Goal: Task Accomplishment & Management: Manage account settings

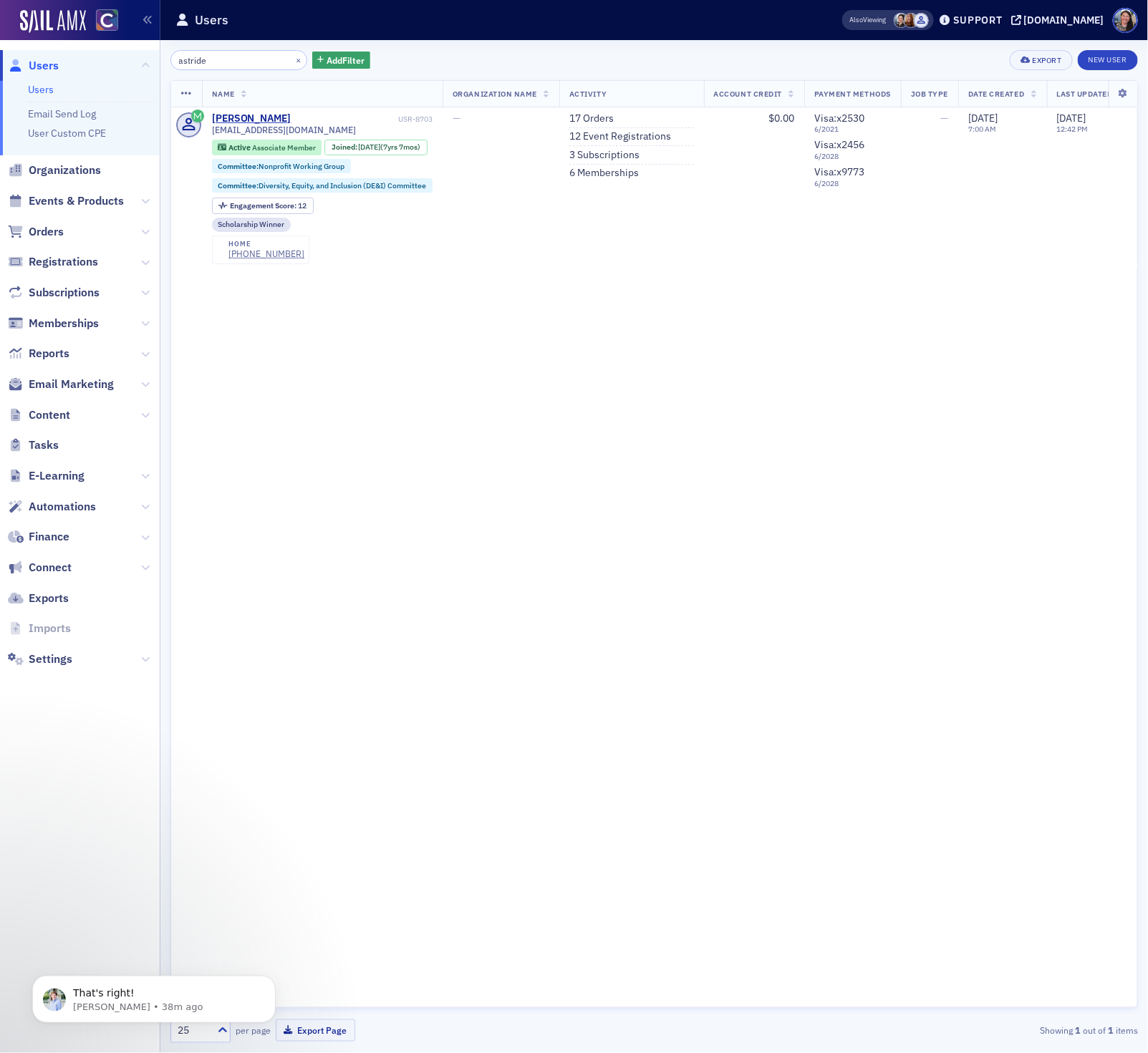
type input "astride"
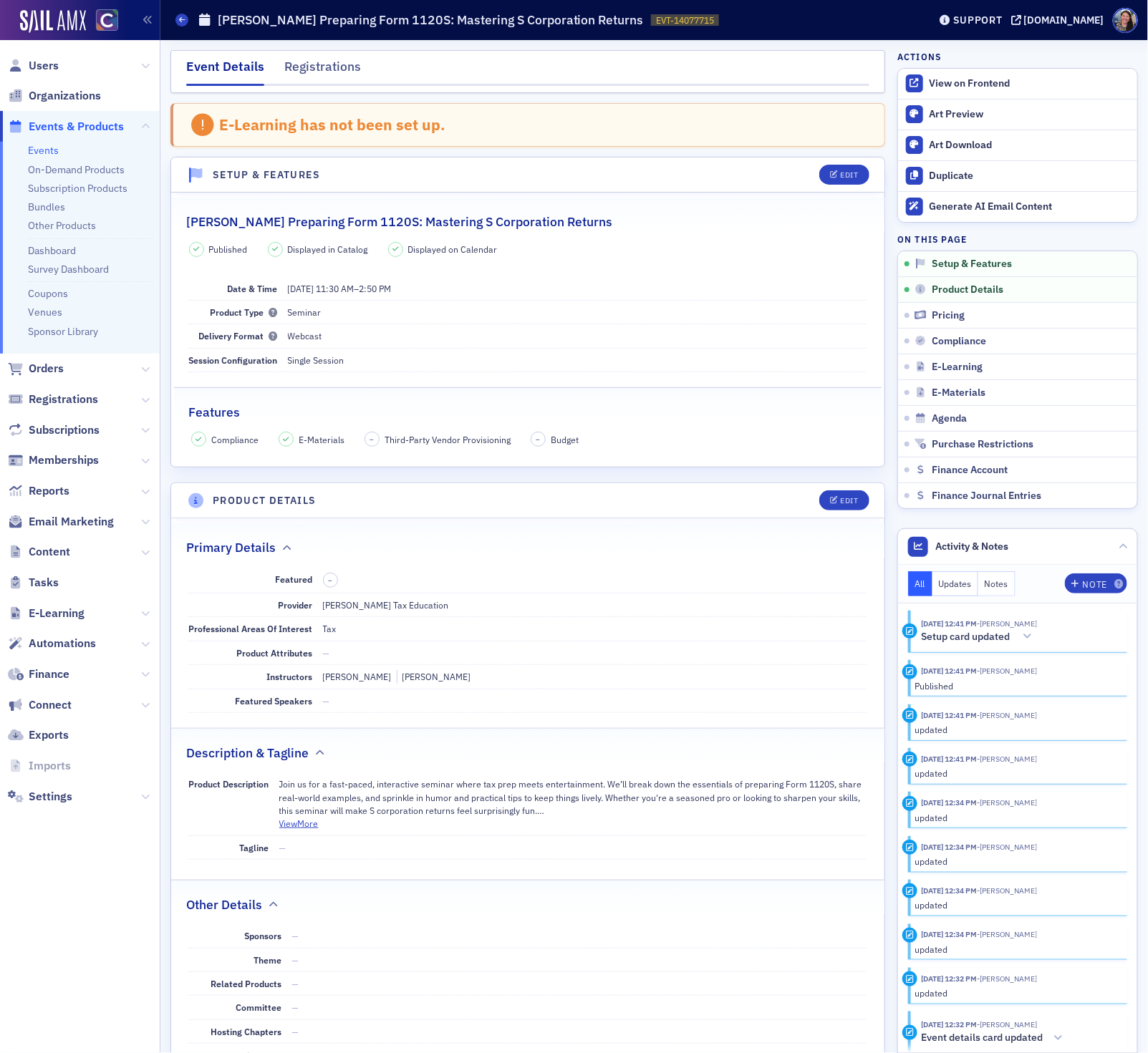
click at [39, 148] on link "Events" at bounding box center [43, 151] width 31 height 13
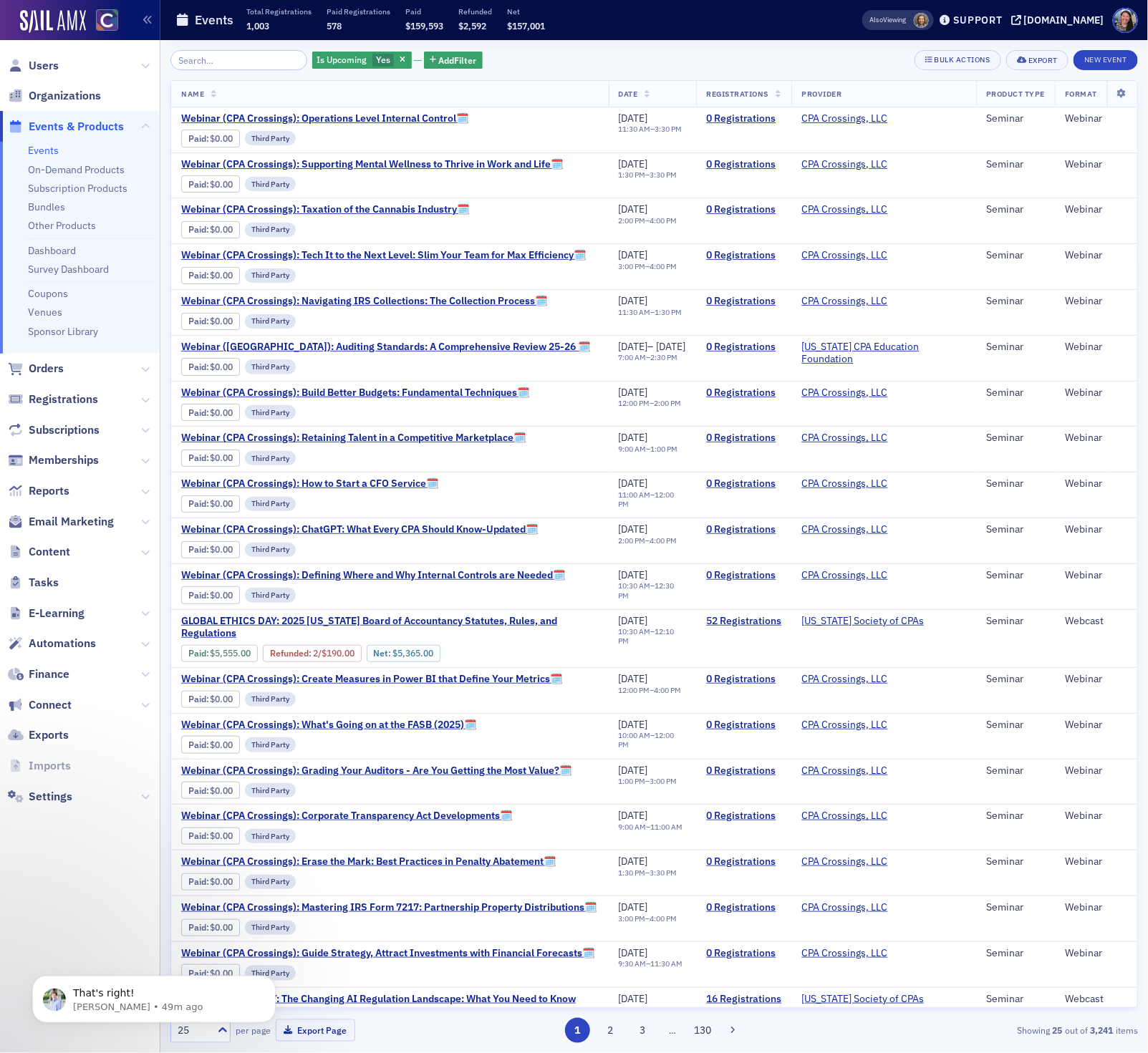
click at [400, 62] on icon "button" at bounding box center [403, 60] width 6 height 8
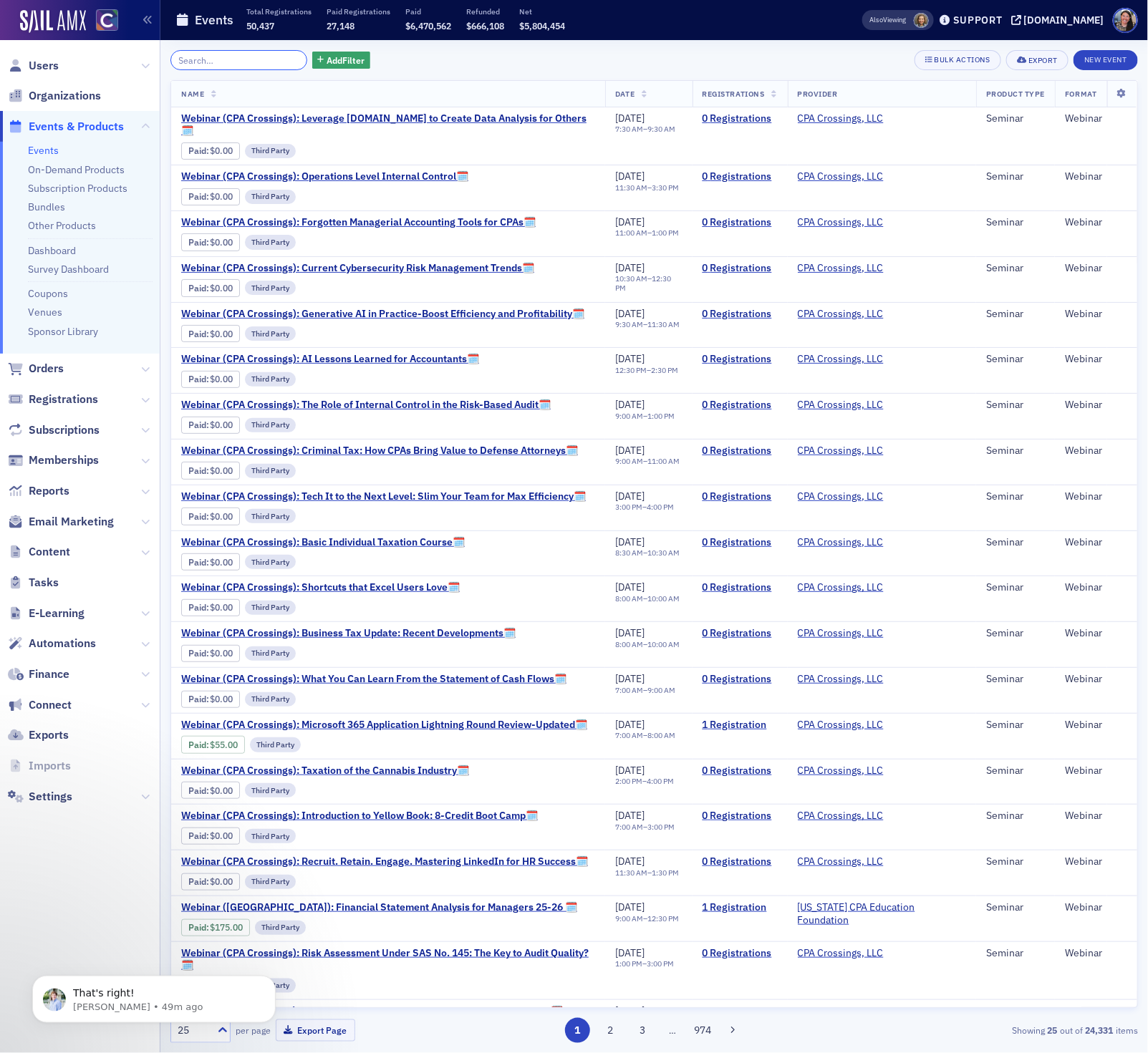
click at [230, 62] on input "search" at bounding box center [239, 60] width 137 height 20
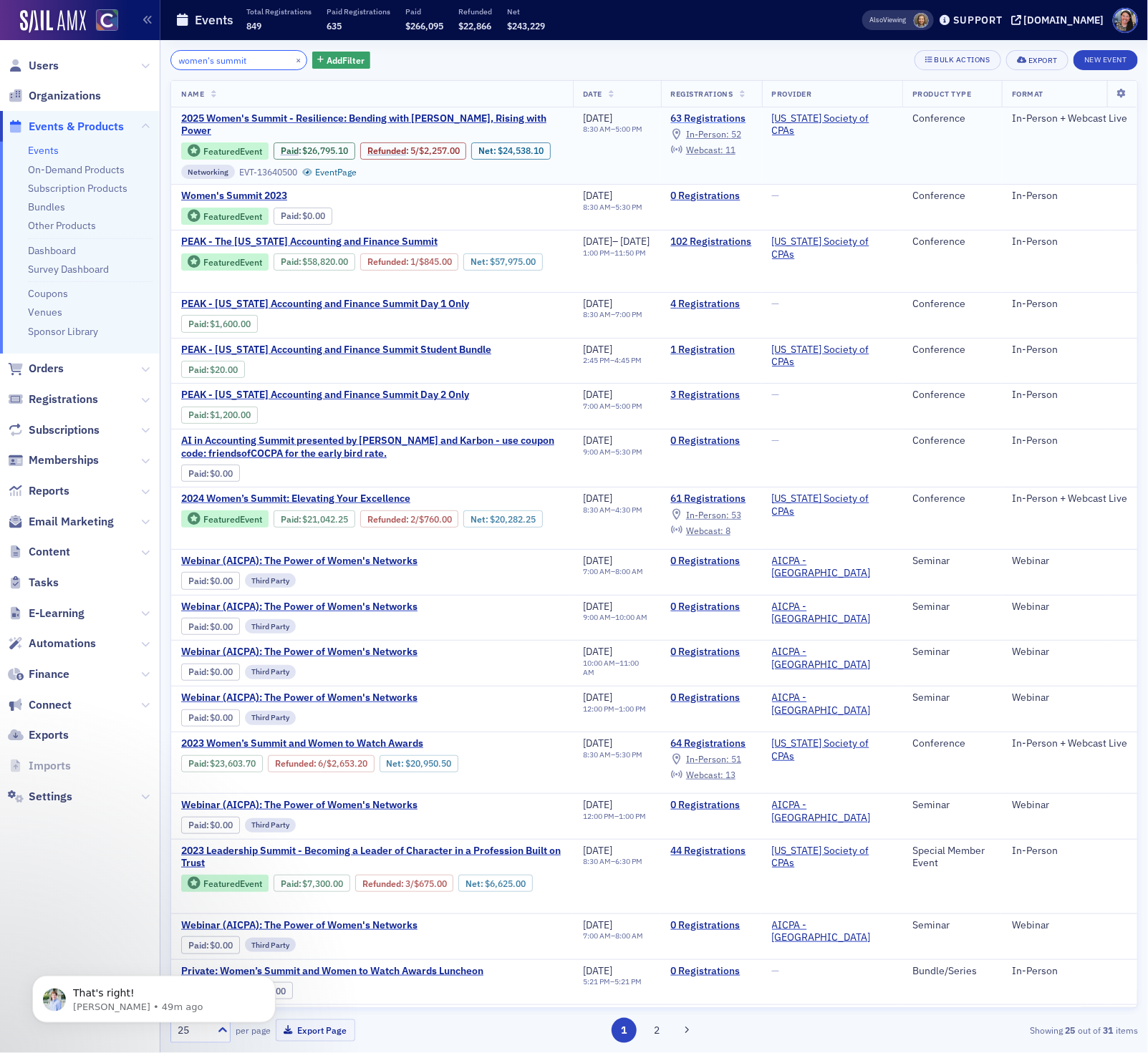
type input "women's summit"
click at [721, 119] on link "63 Registrations" at bounding box center [711, 119] width 81 height 13
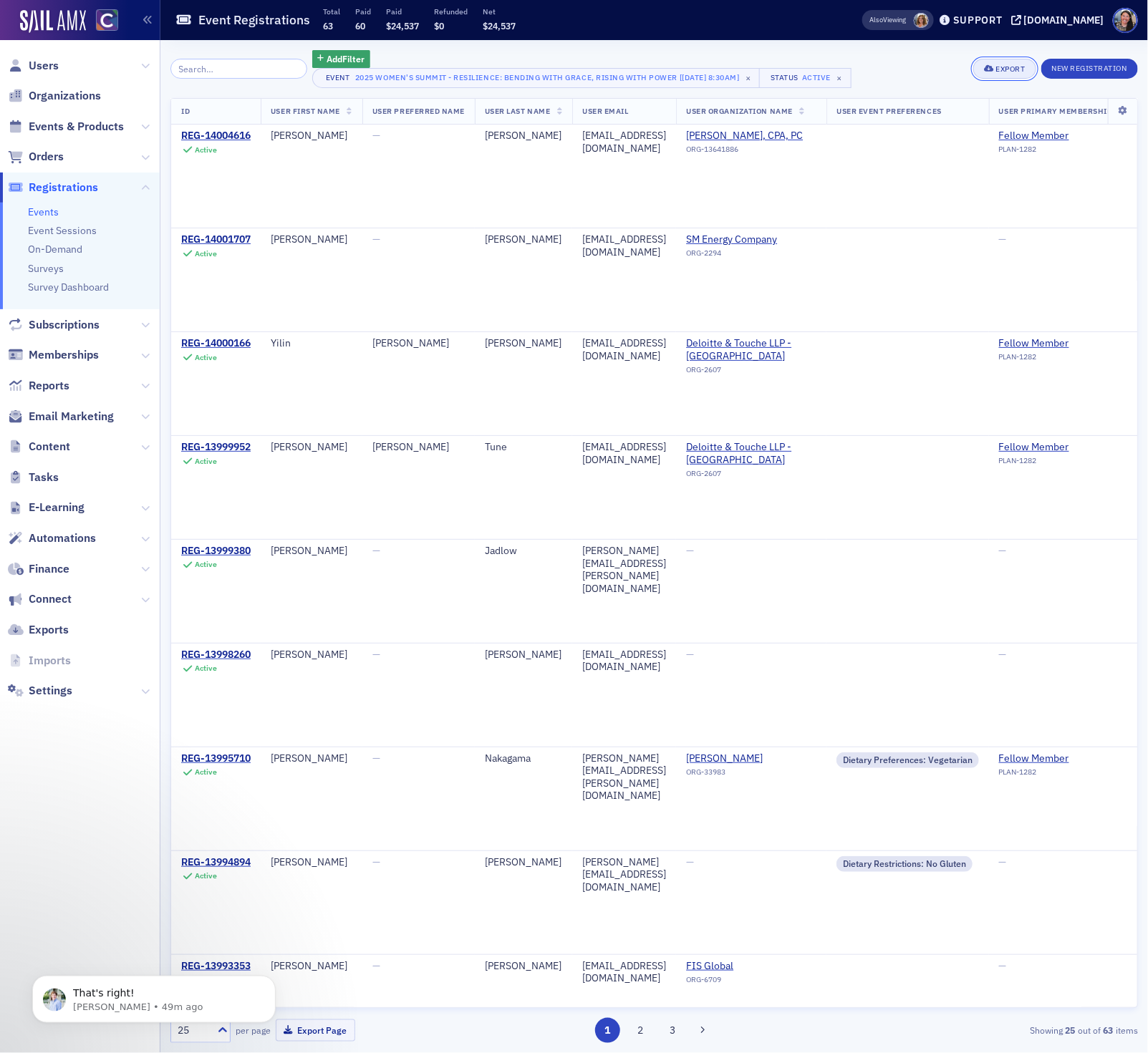
click at [1004, 71] on div "Export" at bounding box center [1010, 69] width 29 height 8
click at [928, 113] on button "Export All ( 63 Event Registrations )" at bounding box center [956, 117] width 155 height 23
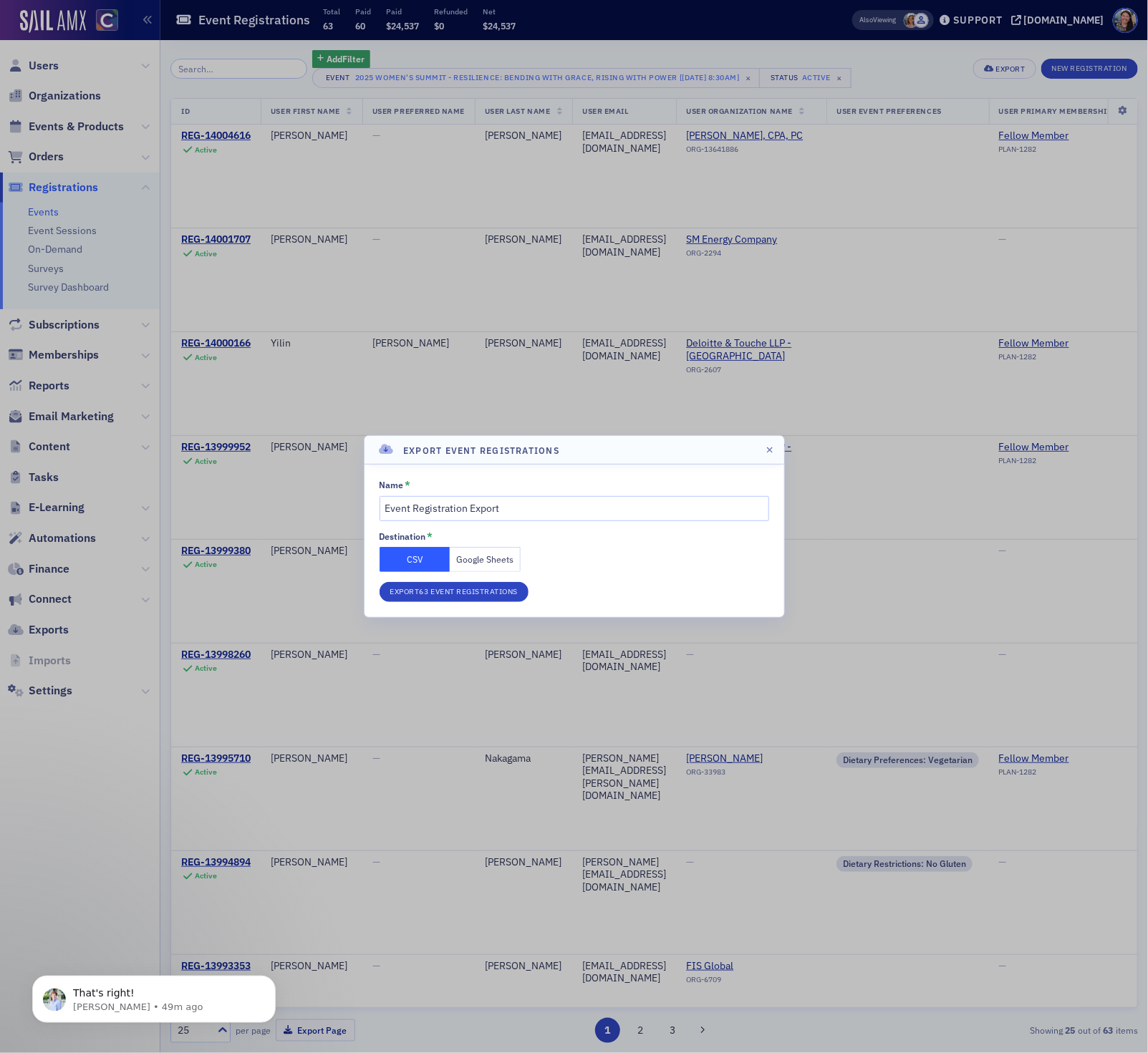
click at [487, 554] on button "Google Sheets" at bounding box center [485, 559] width 71 height 25
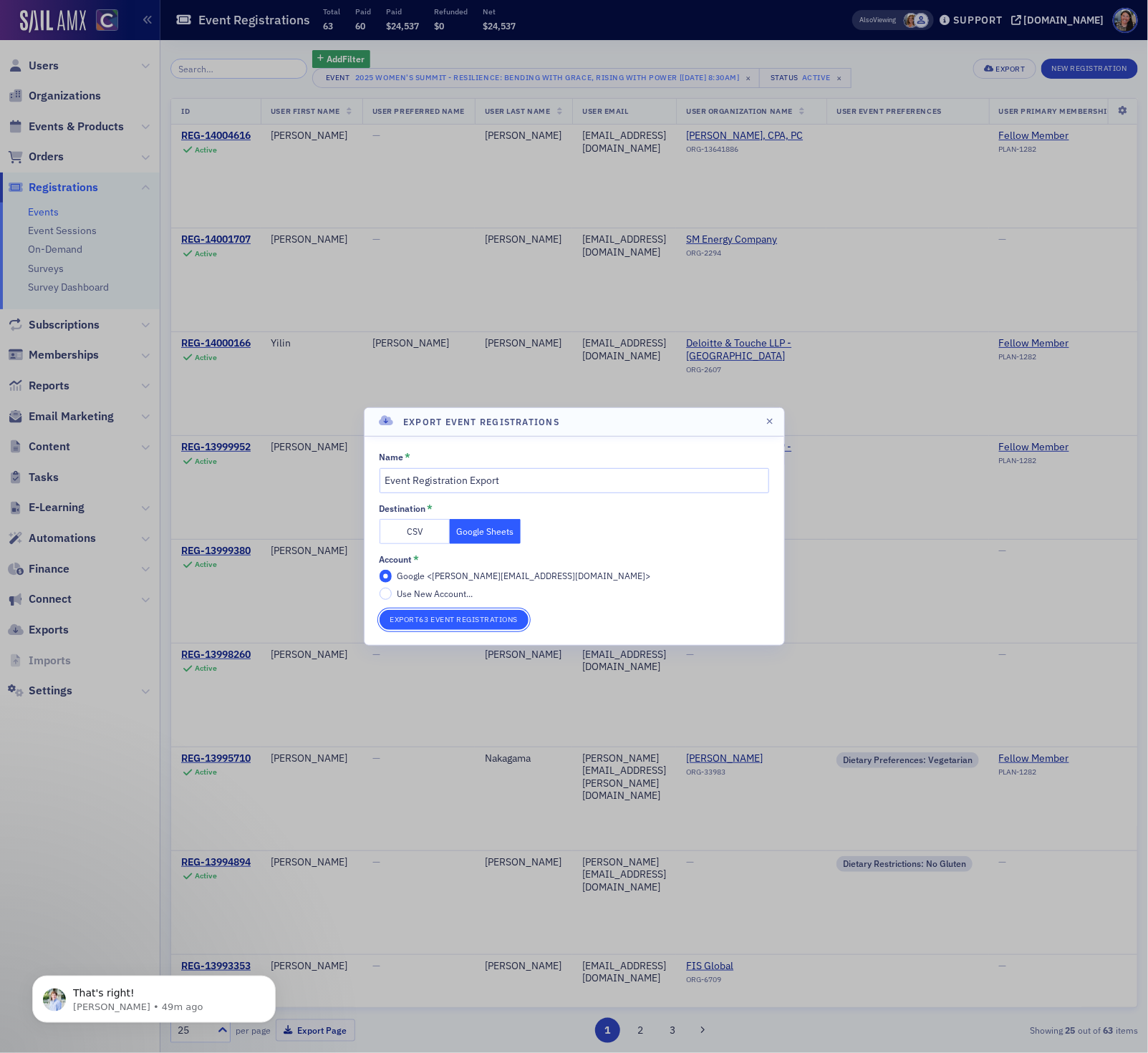
click at [469, 619] on button "Export 63 Event Registrations" at bounding box center [454, 620] width 150 height 20
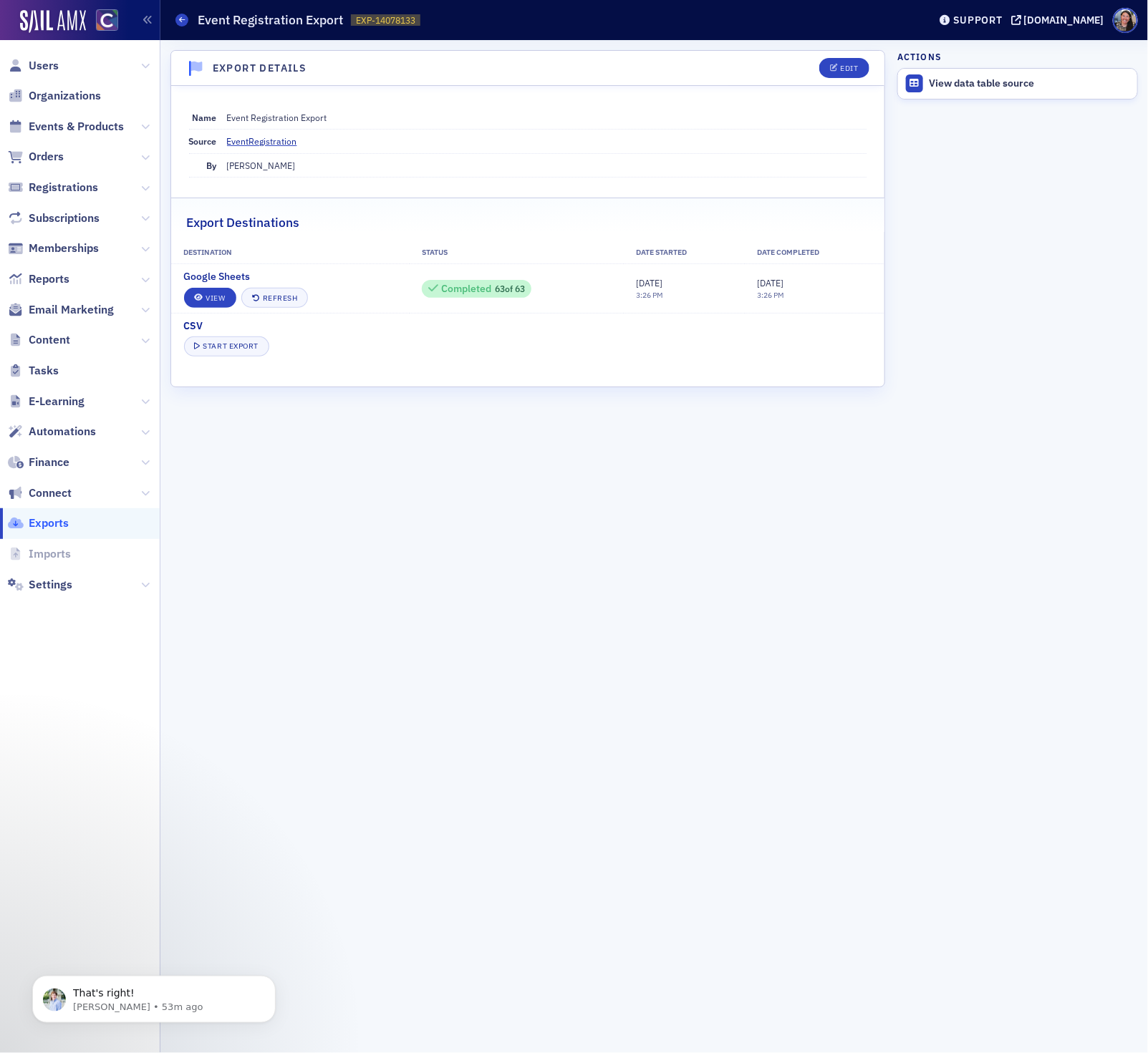
click at [631, 653] on div "Export Details Edit Name Event Registration Export Source EventRegistration By …" at bounding box center [528, 547] width 715 height 993
click at [530, 686] on div "Export Details Edit Name Event Registration Export Source EventRegistration By …" at bounding box center [528, 547] width 715 height 993
click at [217, 296] on link "View" at bounding box center [210, 298] width 52 height 20
click at [180, 20] on icon at bounding box center [182, 19] width 6 height 6
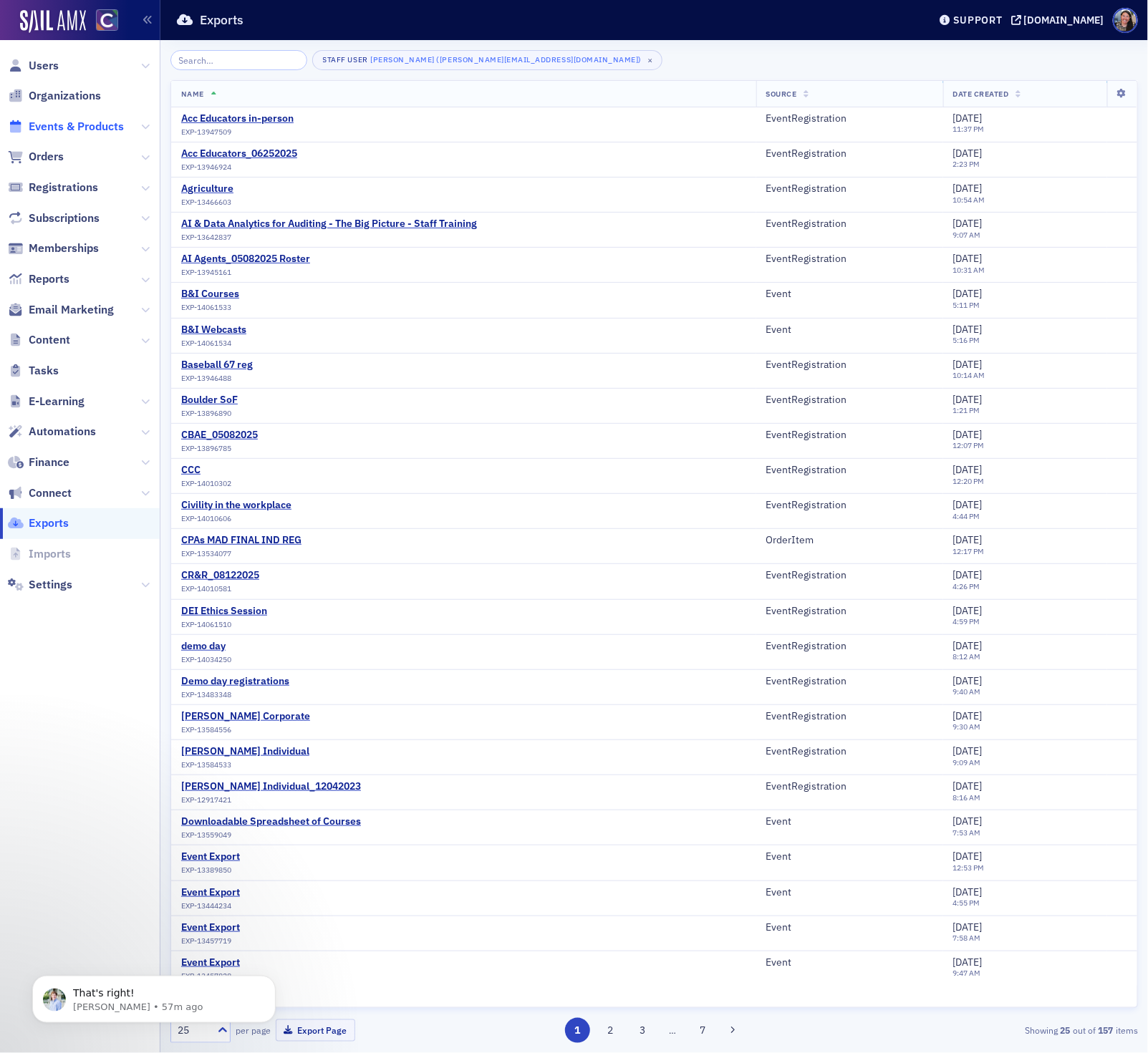
click at [108, 122] on span "Events & Products" at bounding box center [76, 127] width 95 height 16
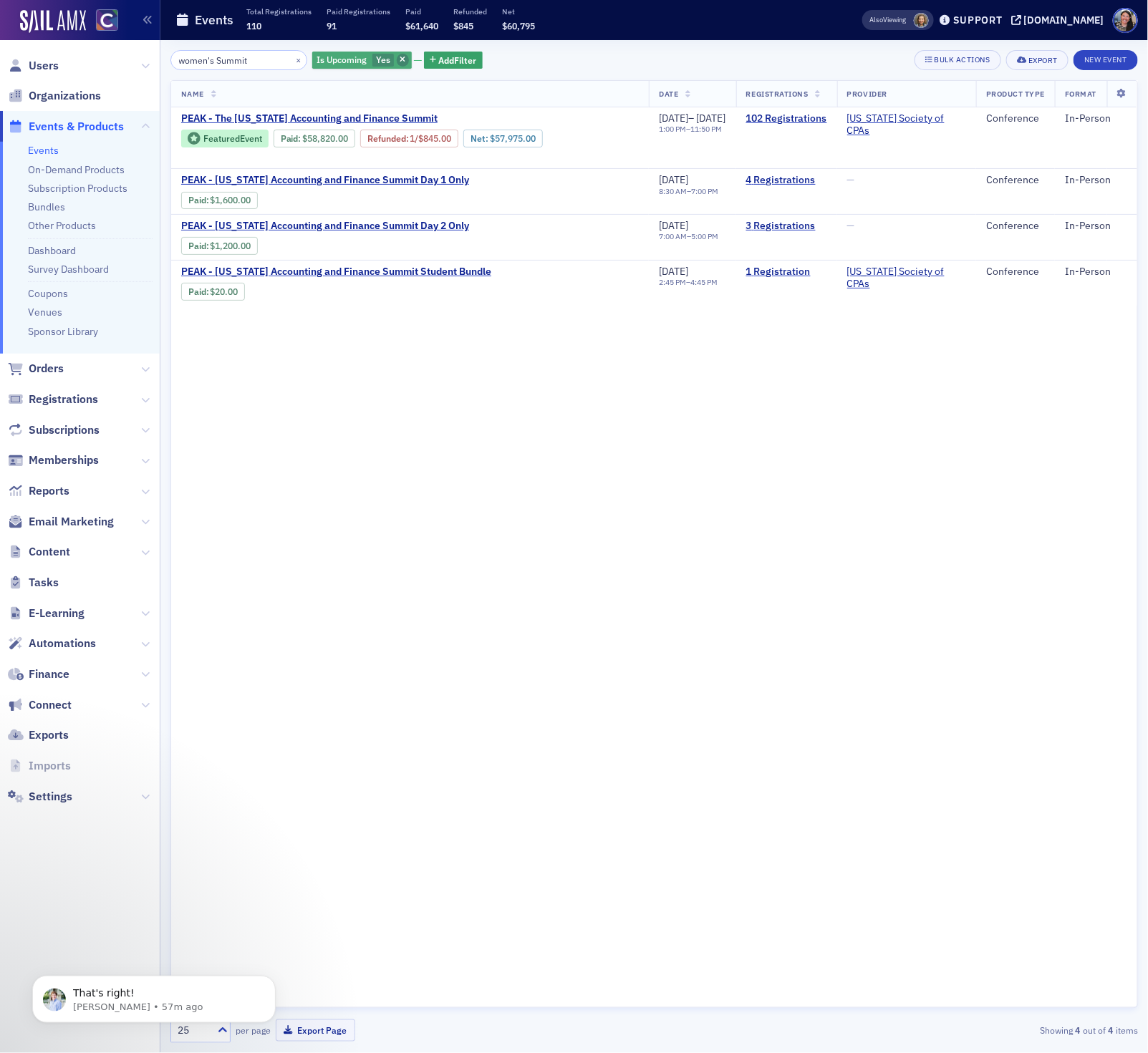
type input "women's Summit"
click at [400, 57] on icon "button" at bounding box center [403, 60] width 6 height 8
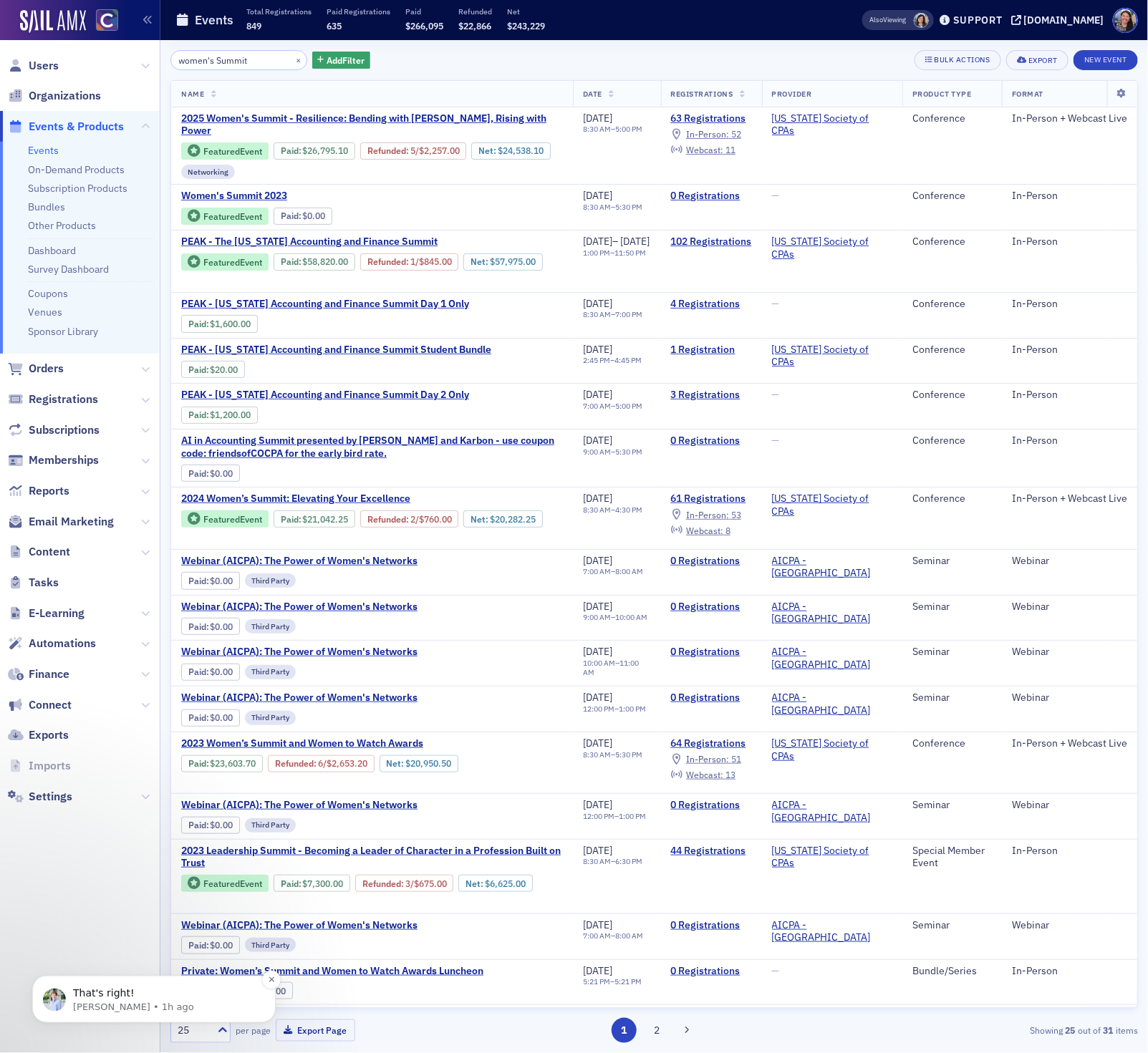
click at [121, 1001] on p "Luke • 1h ago" at bounding box center [166, 1007] width 185 height 13
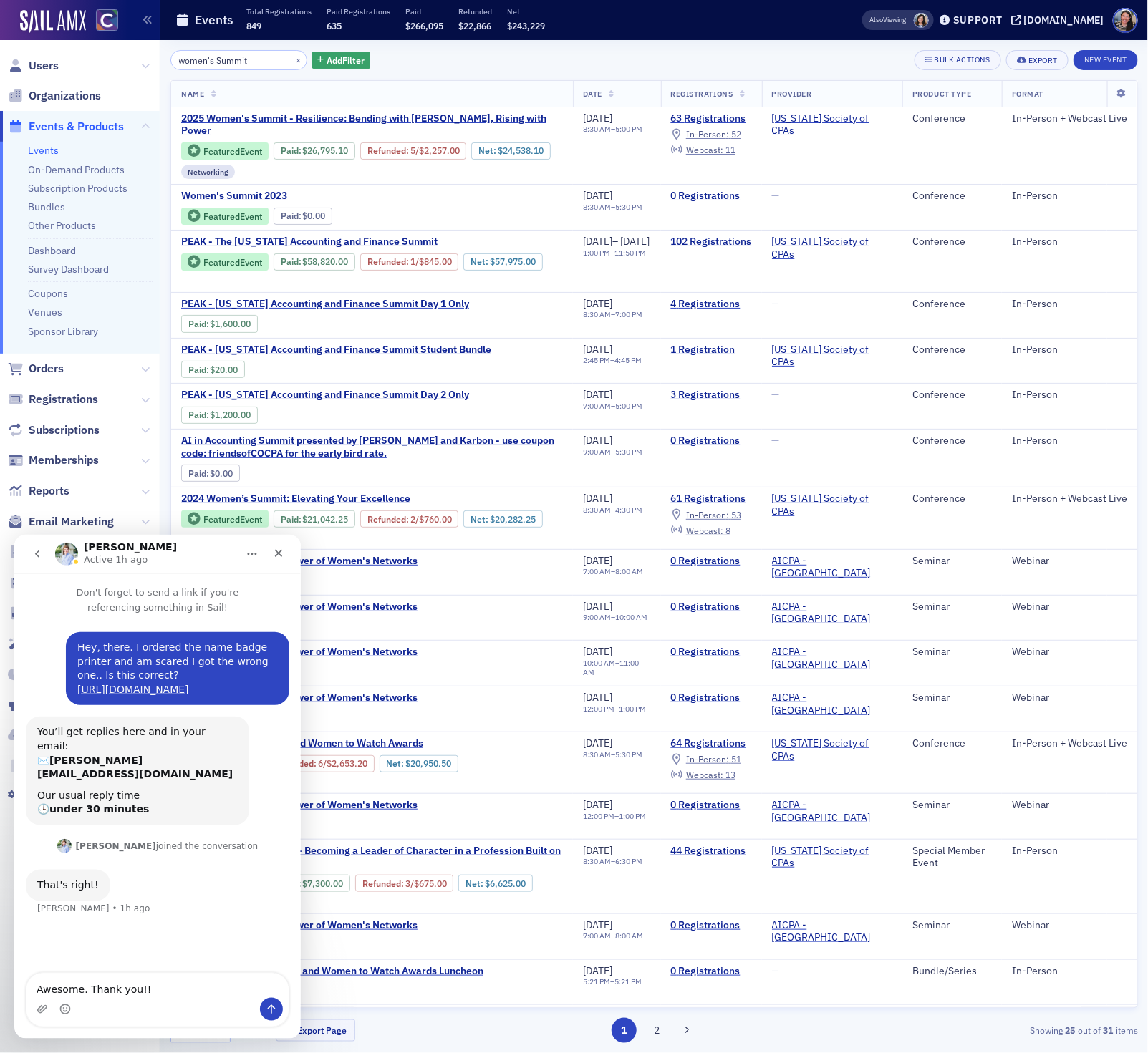
type textarea "Awesome. Thank you!!!"
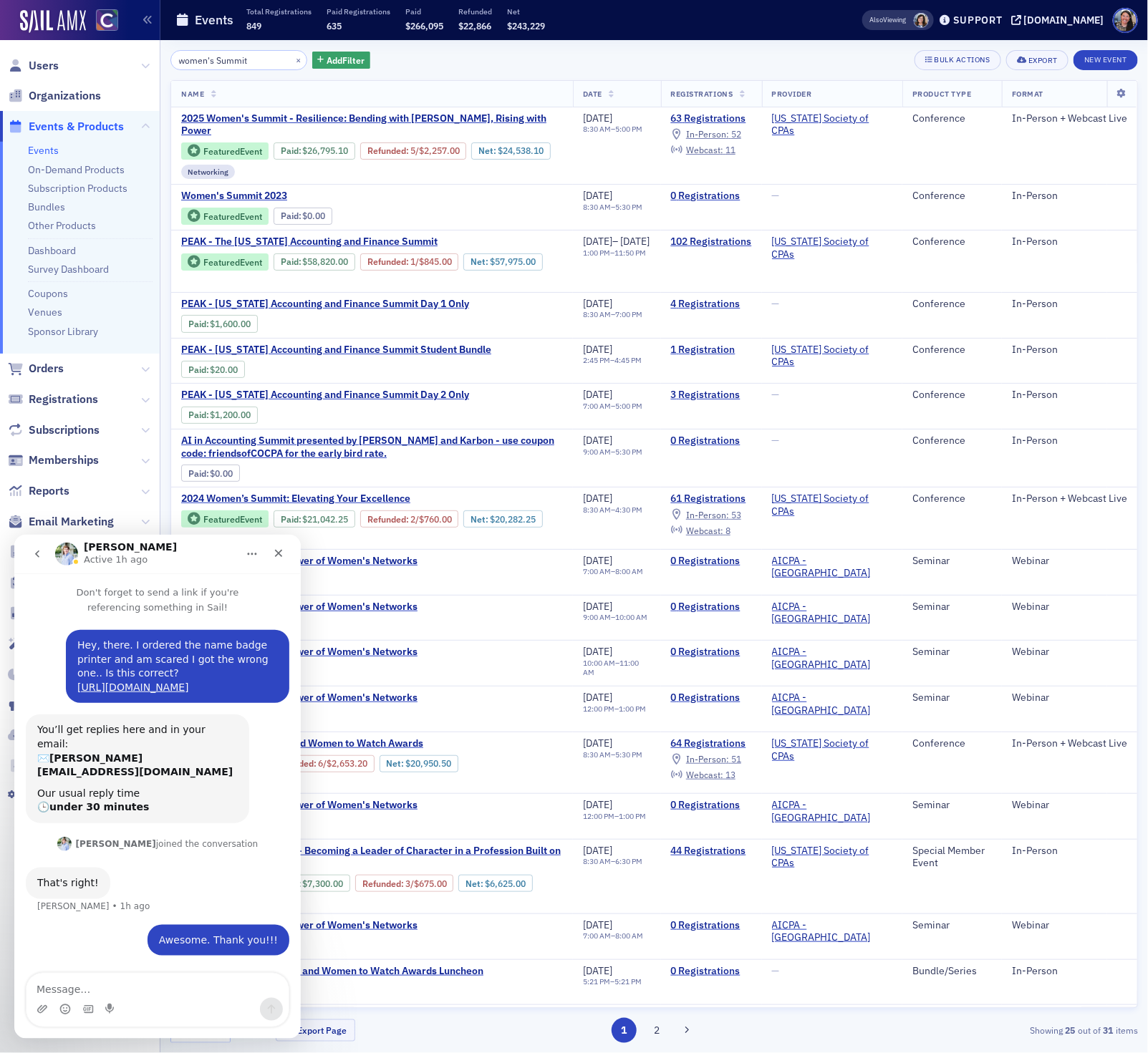
scroll to position [197, 0]
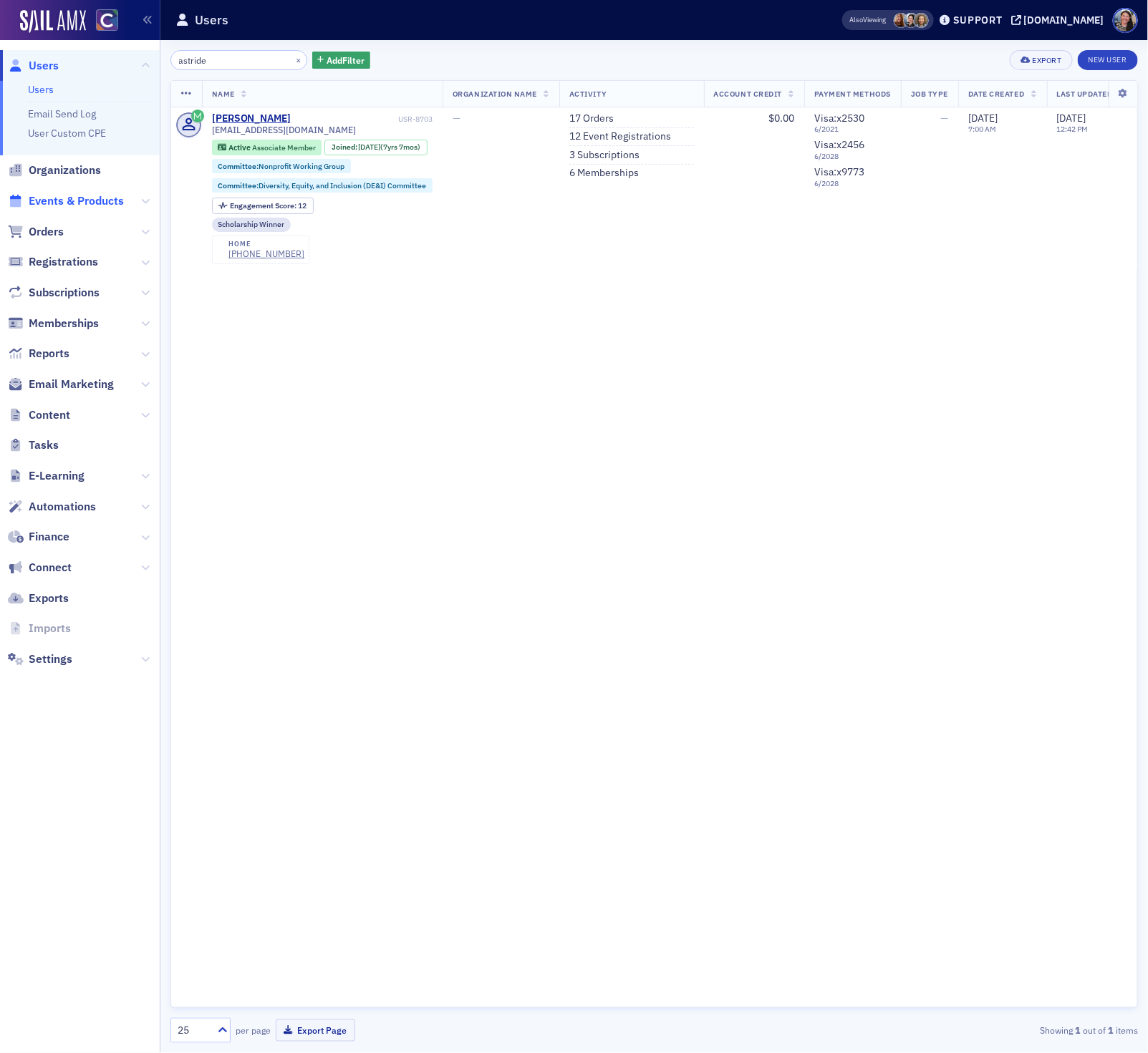
click at [48, 200] on span "Events & Products" at bounding box center [76, 202] width 95 height 16
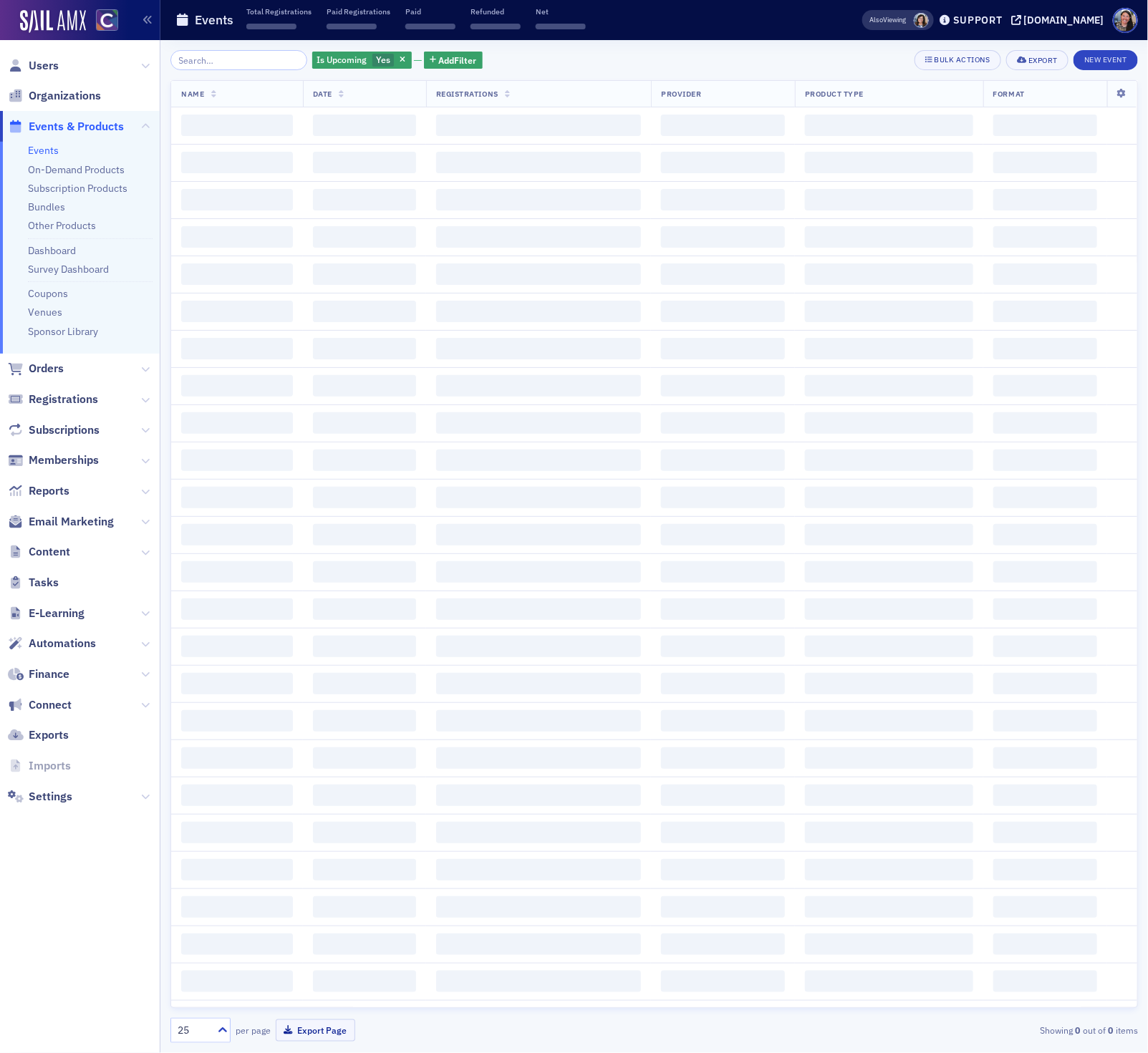
click at [235, 66] on input "search" at bounding box center [239, 60] width 137 height 20
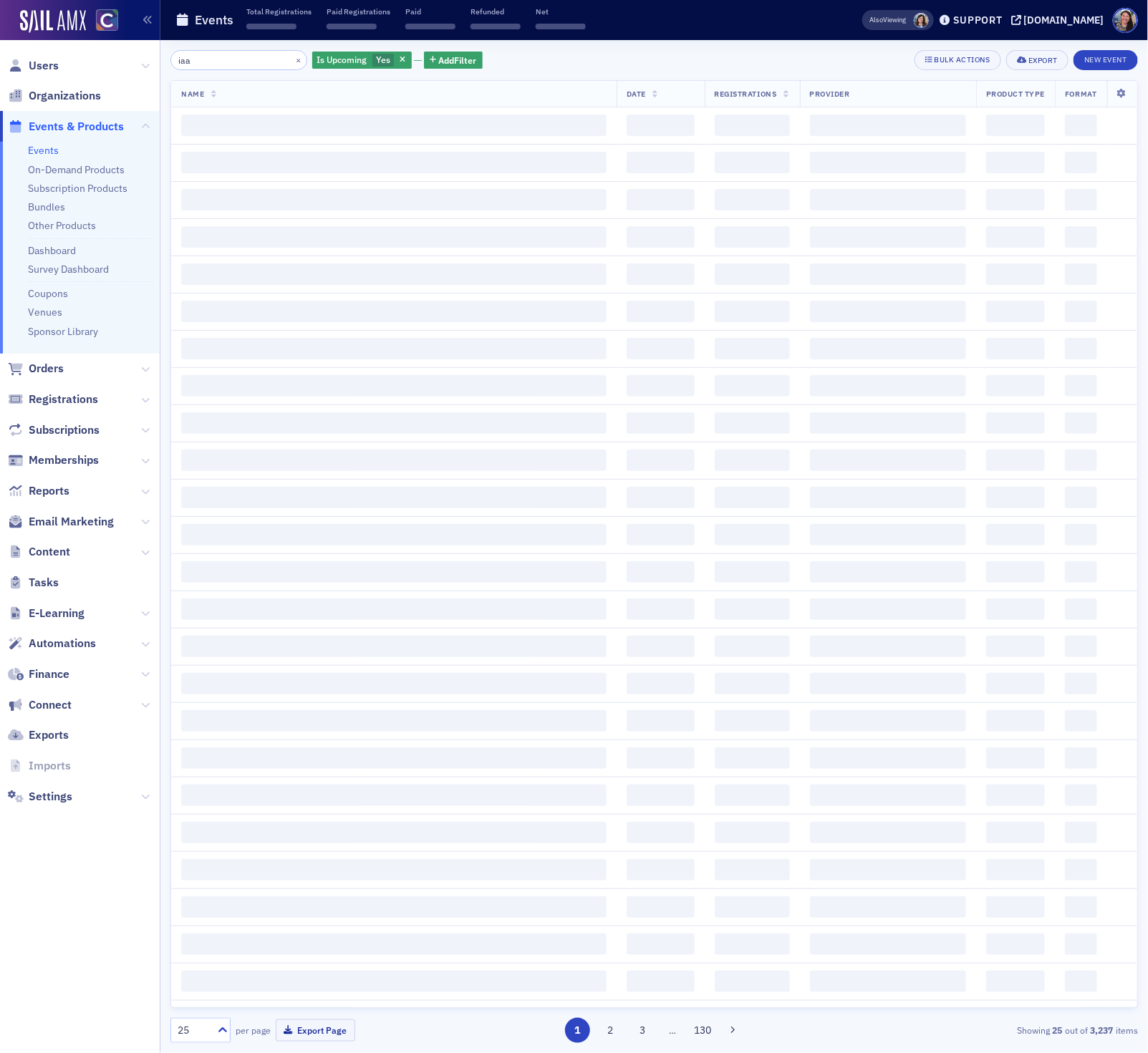
type input "iaa"
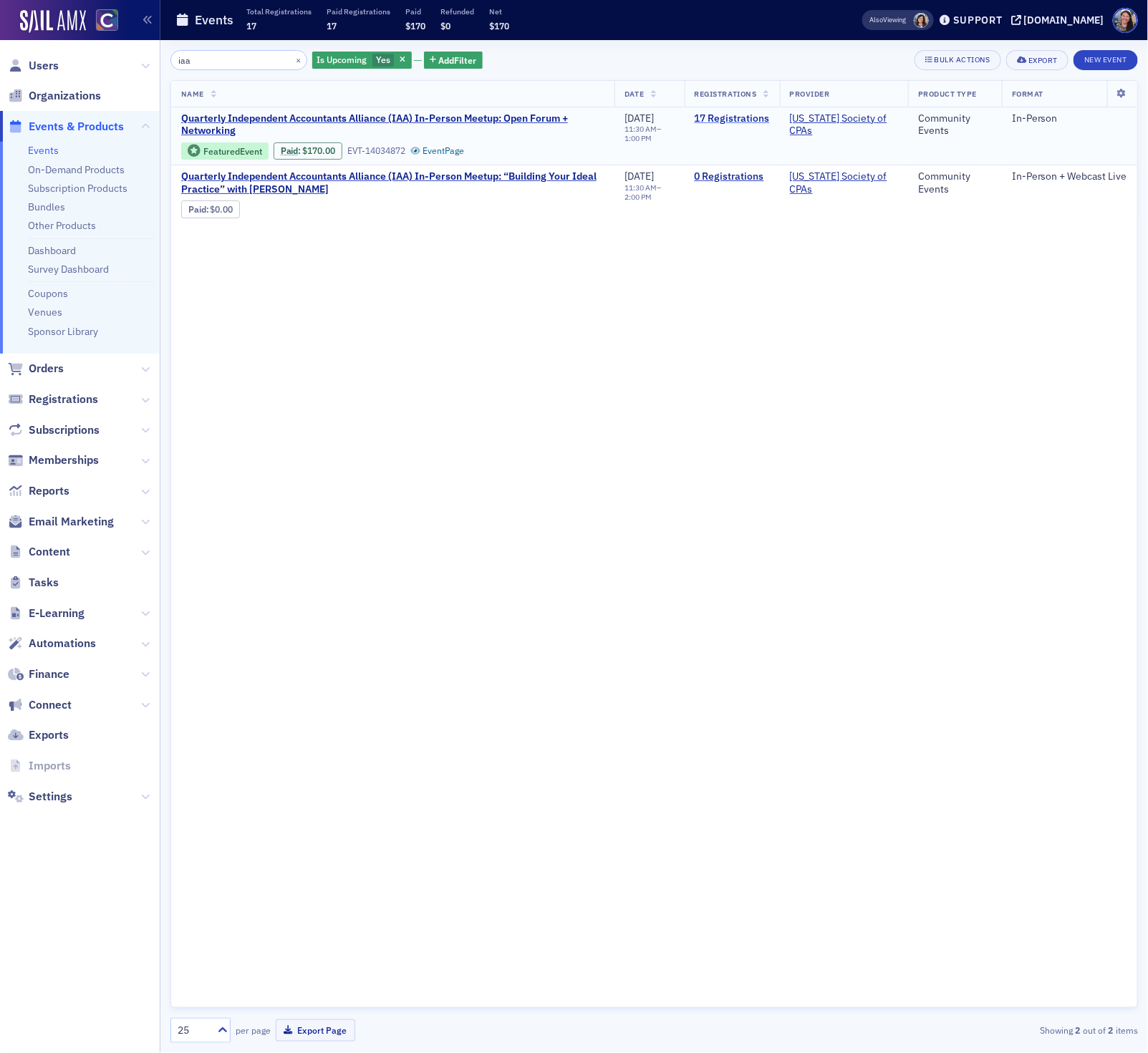
click at [745, 122] on link "17 Registrations" at bounding box center [732, 119] width 75 height 13
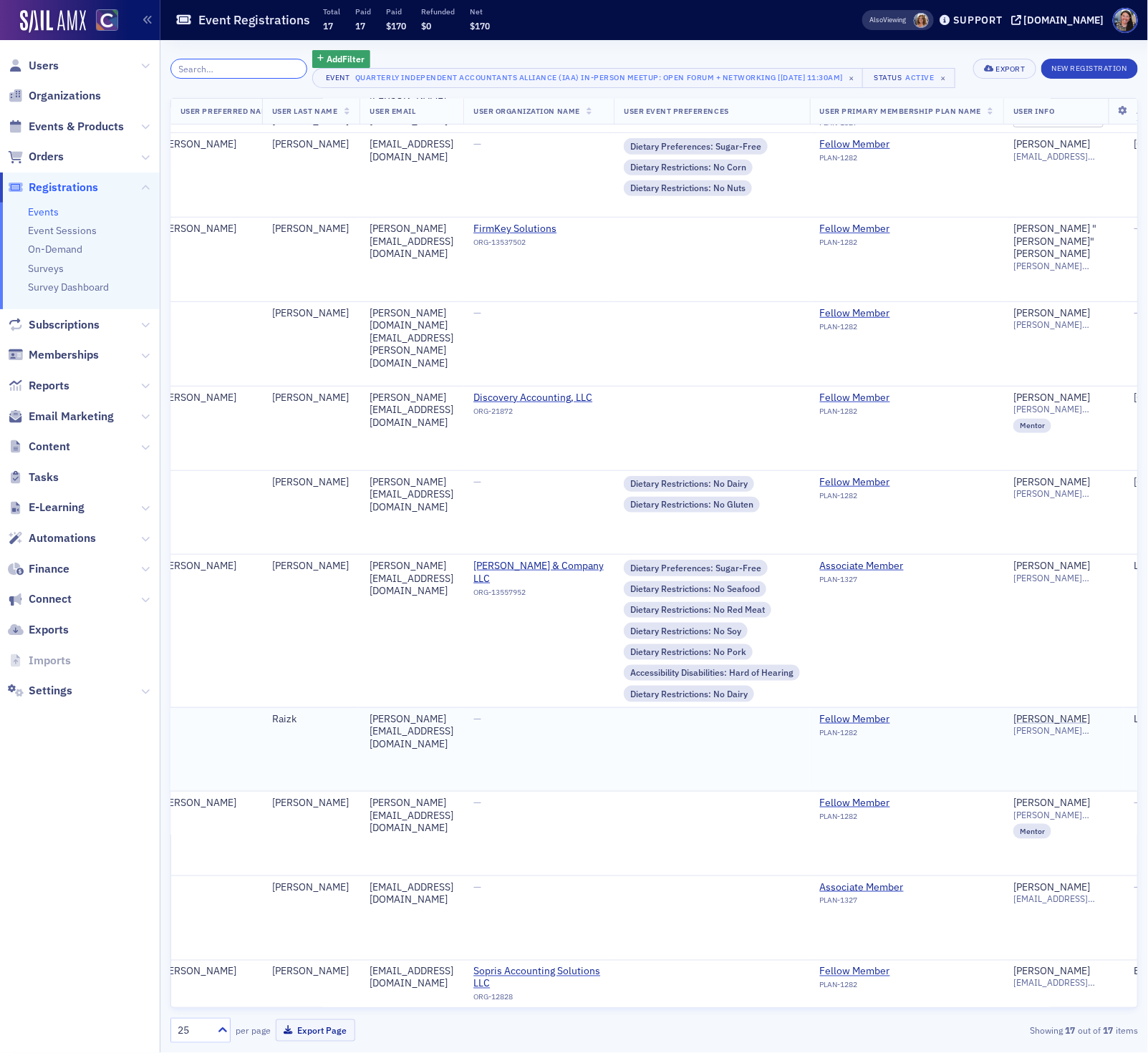
scroll to position [0, 212]
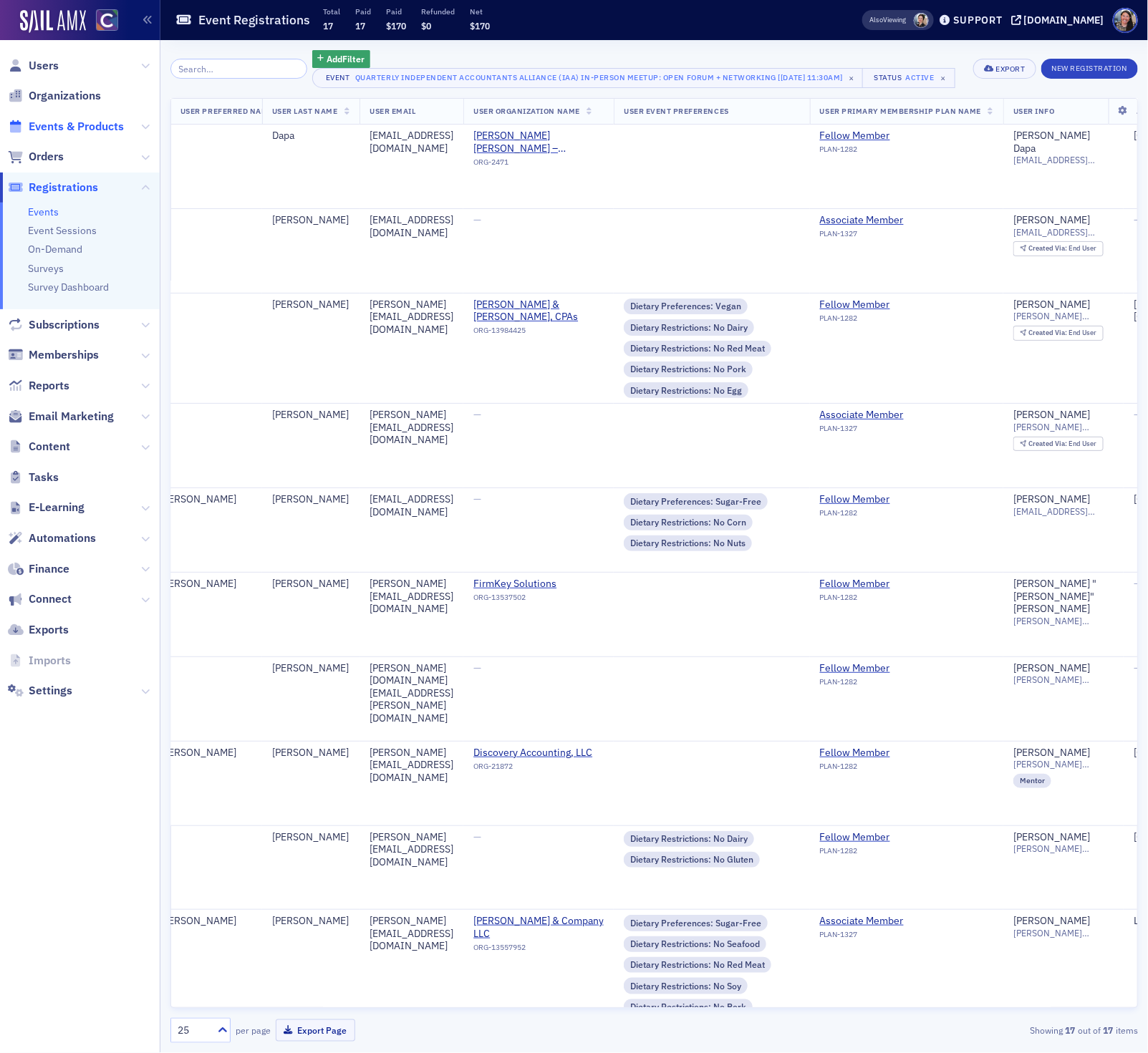
click at [98, 124] on span "Events & Products" at bounding box center [76, 127] width 95 height 16
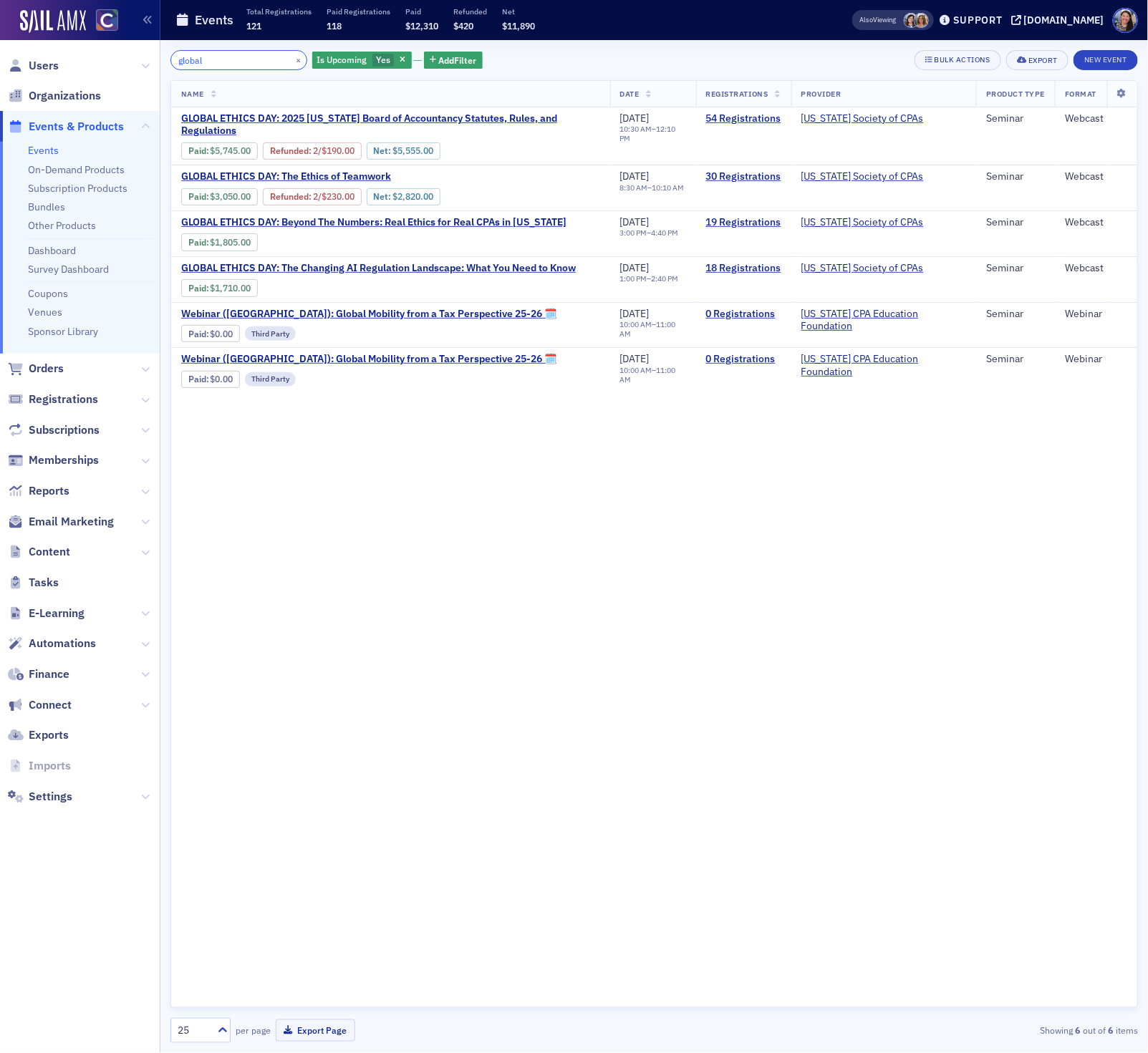
drag, startPoint x: 212, startPoint y: 59, endPoint x: 26, endPoint y: 34, distance: 187.7
click at [31, 39] on div "Users Organizations Events & Products Events On-Demand Products Subscription Pr…" at bounding box center [574, 526] width 1148 height 1053
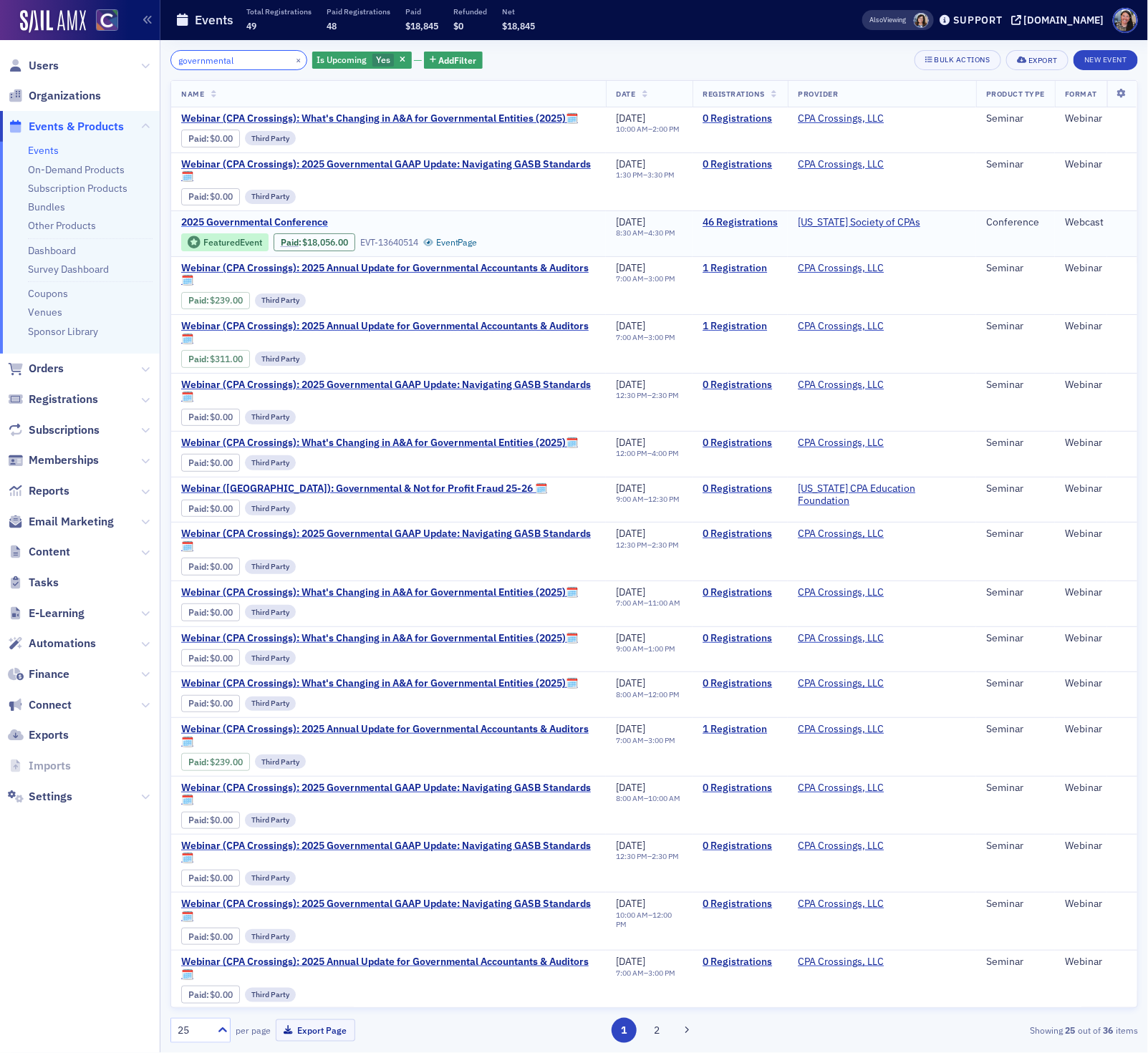
type input "governmental"
click at [294, 225] on span "2025 Governmental Conference" at bounding box center [301, 222] width 240 height 13
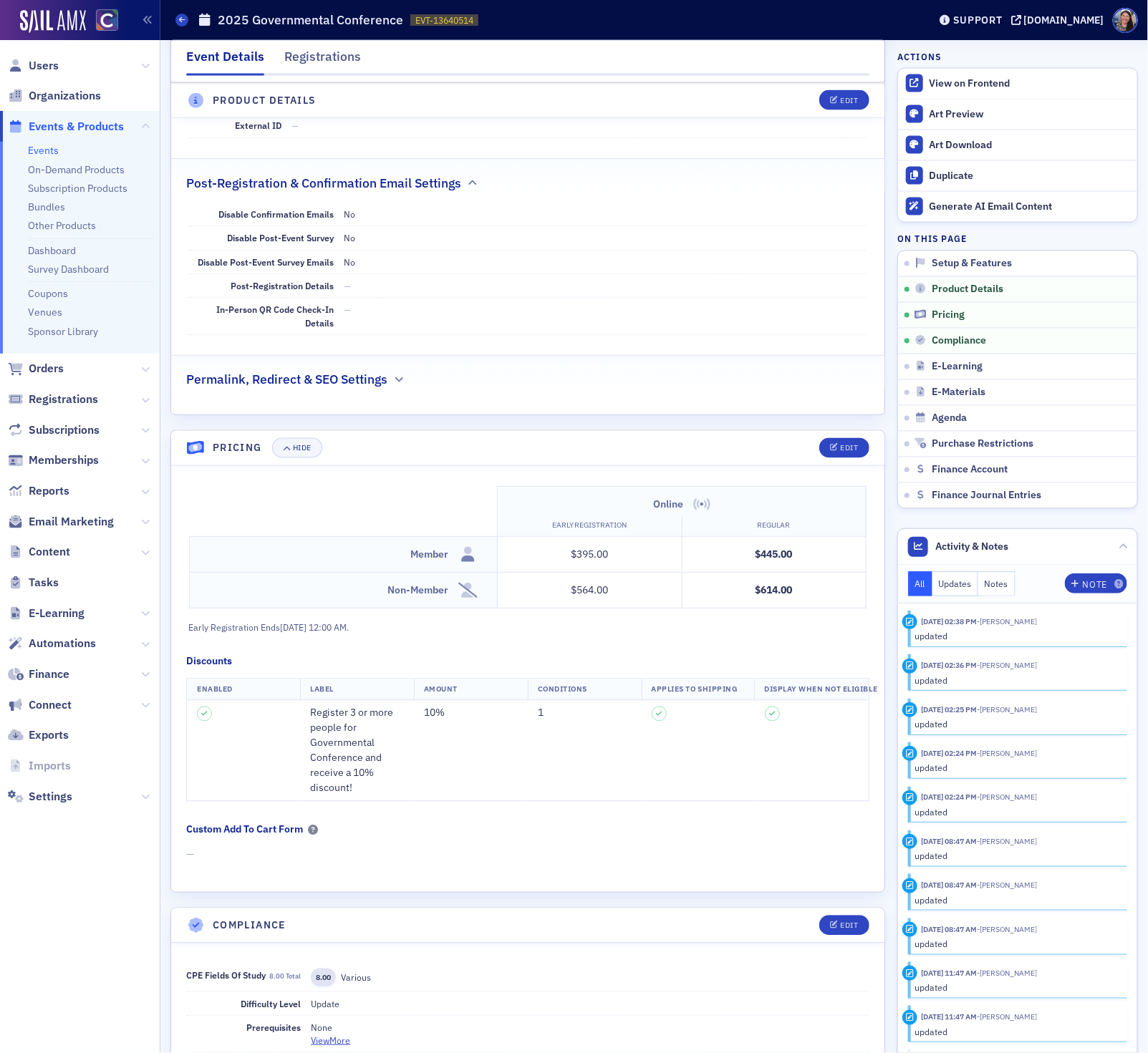
scroll to position [967, 0]
click at [840, 450] on div "Edit" at bounding box center [849, 446] width 18 height 8
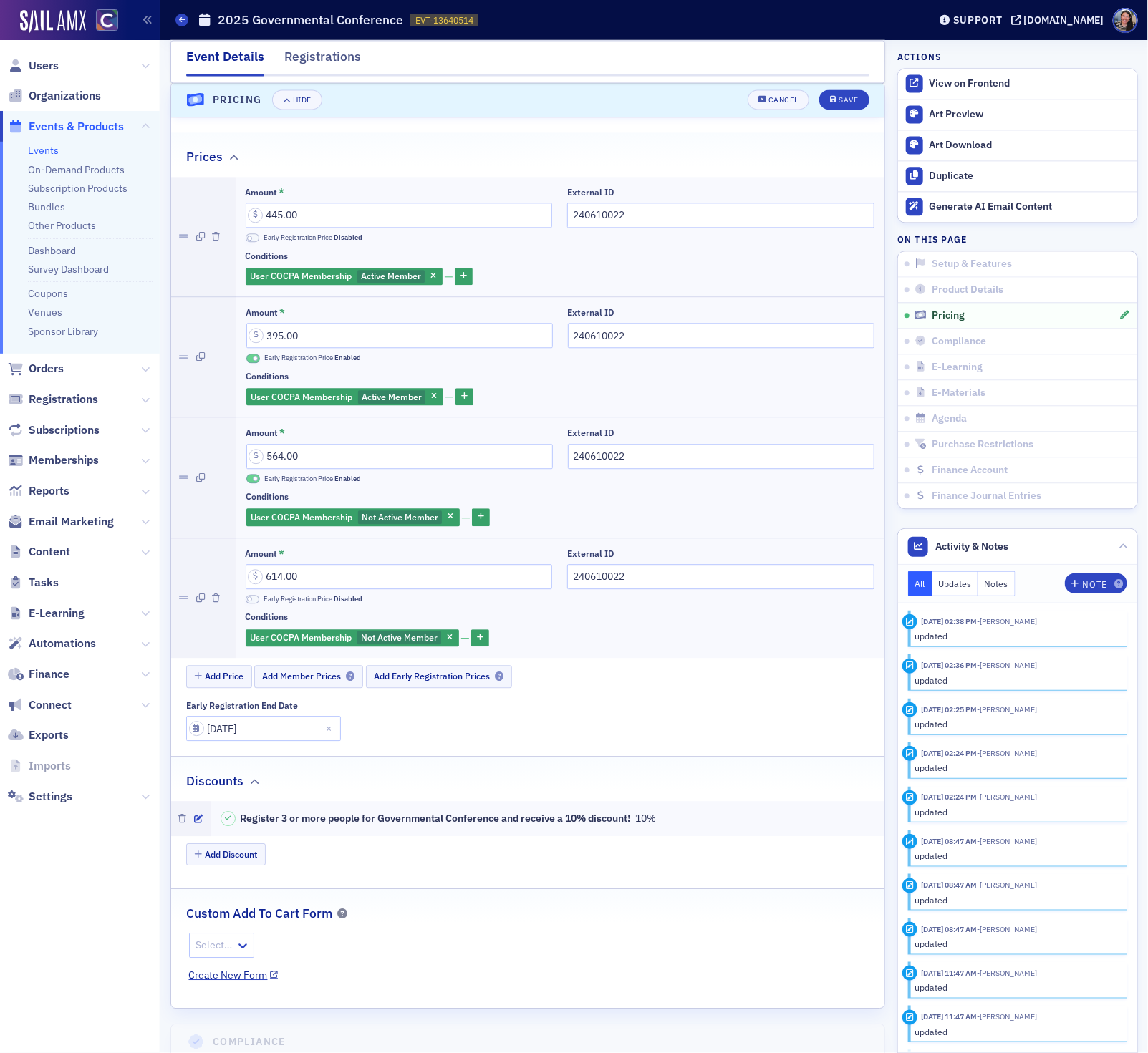
scroll to position [1326, 0]
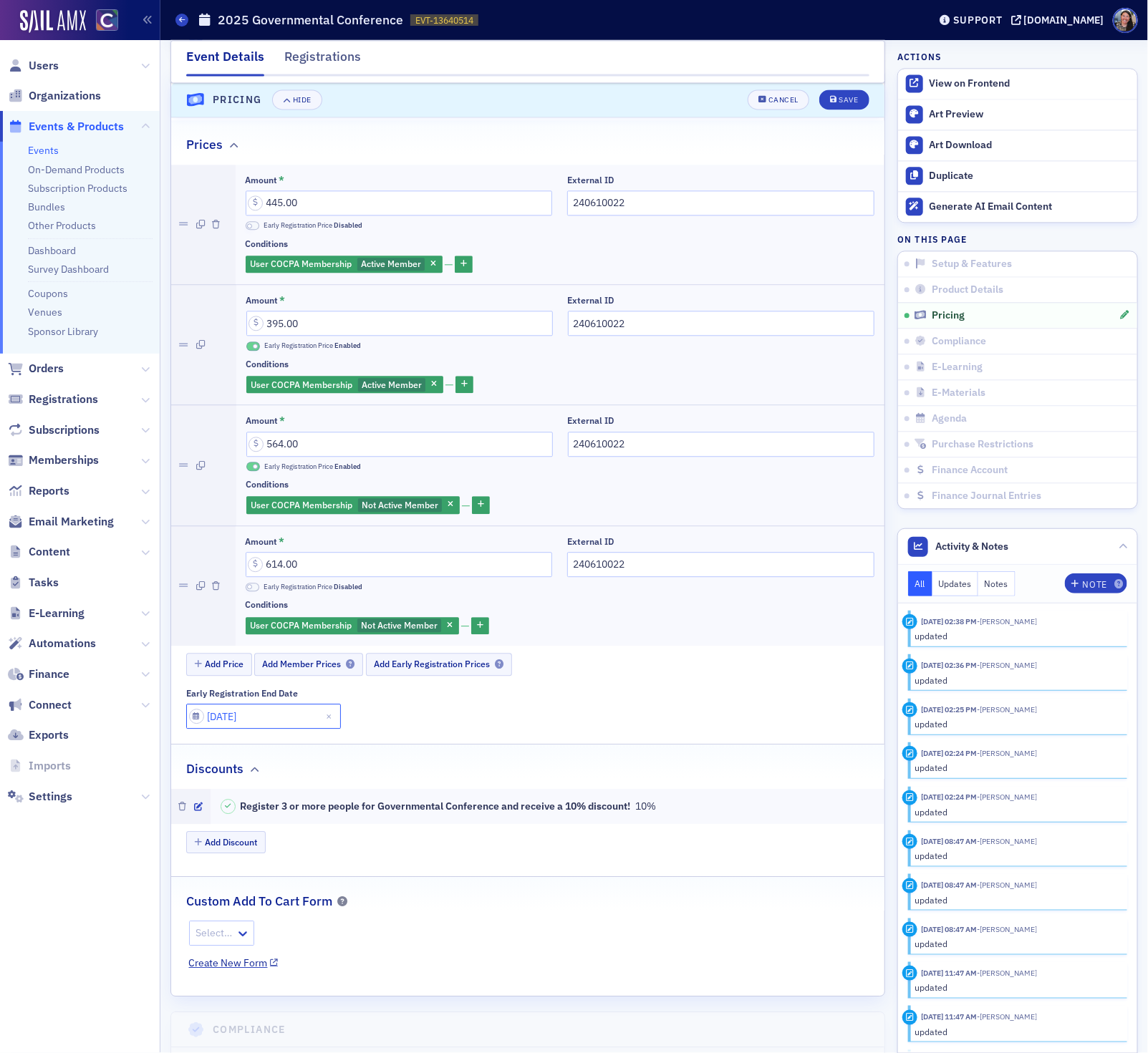
click at [231, 729] on input "10/15/2025" at bounding box center [264, 716] width 155 height 25
select select "9"
select select "2025"
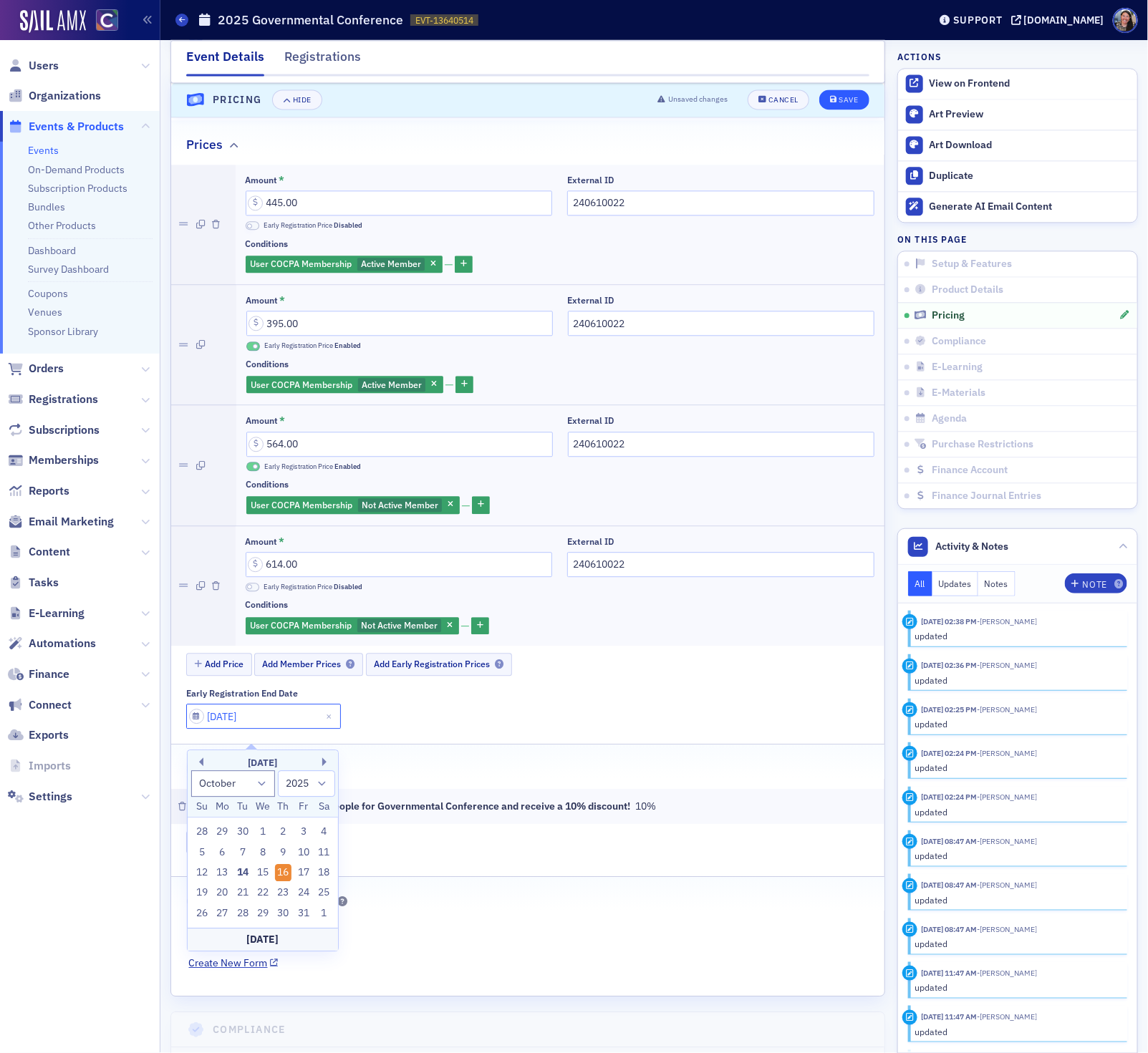
type input "10/16/2025"
click at [851, 102] on div "Save" at bounding box center [848, 100] width 19 height 8
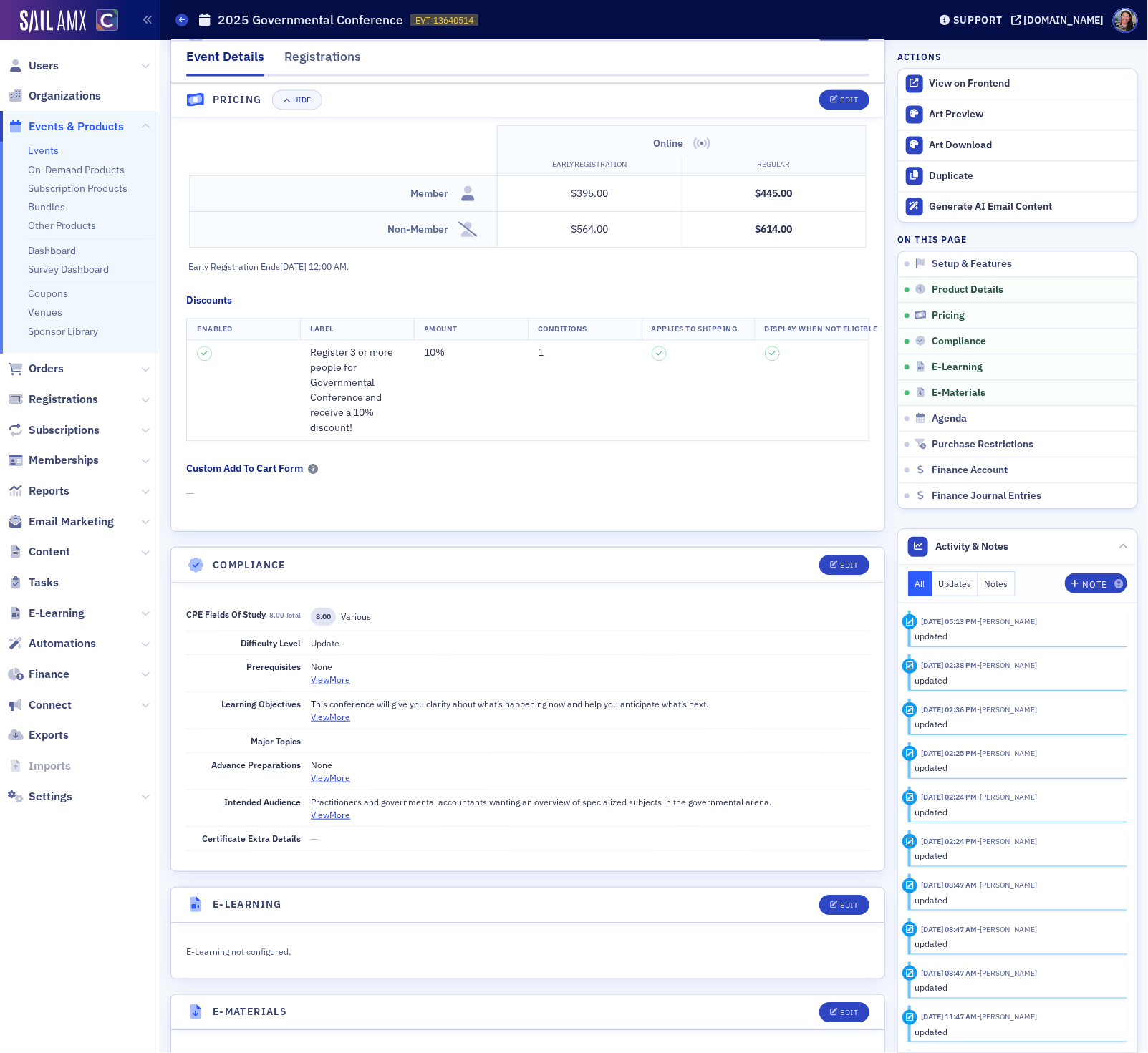
click at [41, 151] on link "Events" at bounding box center [43, 151] width 31 height 13
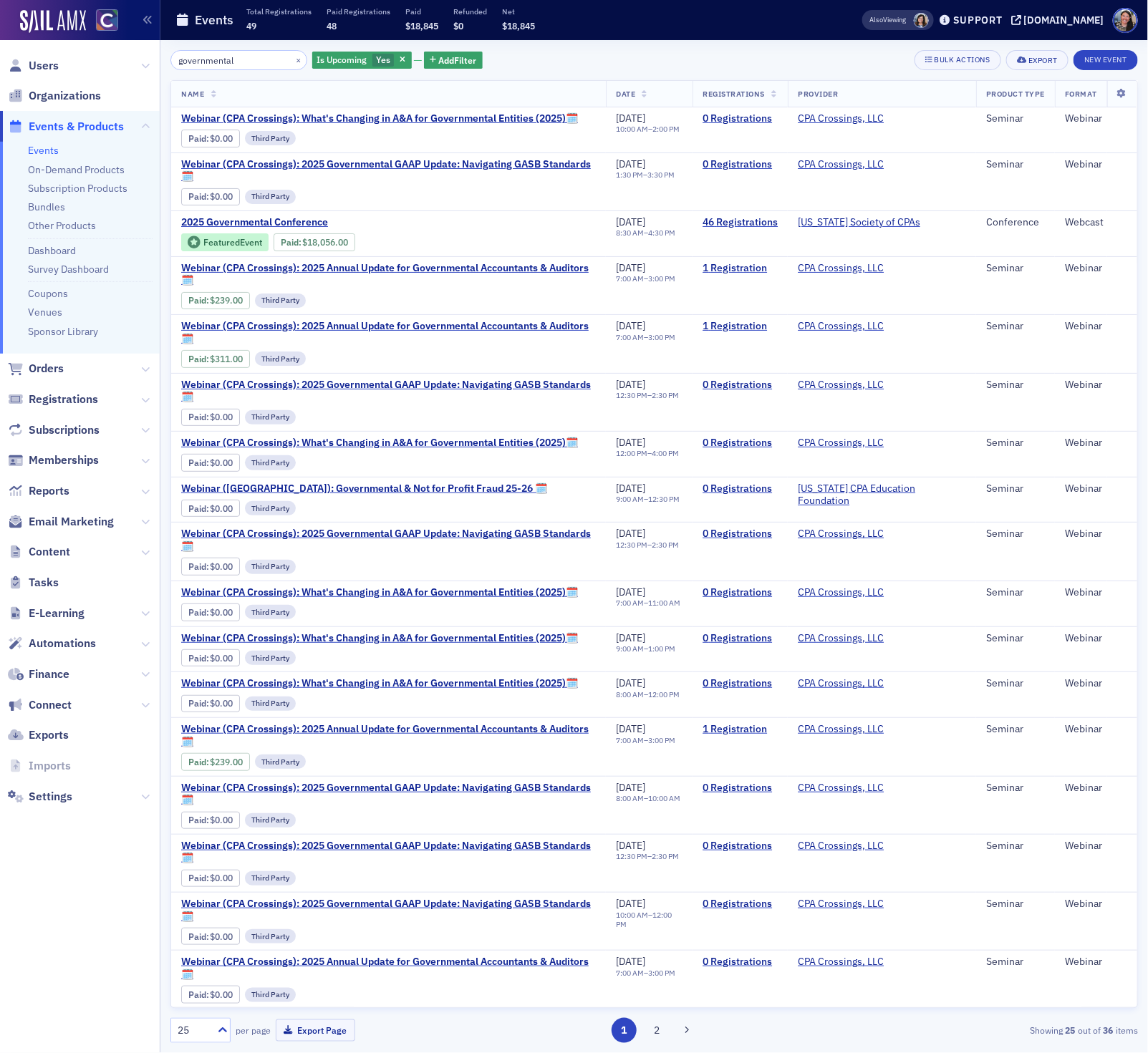
drag, startPoint x: 248, startPoint y: 62, endPoint x: 19, endPoint y: 42, distance: 229.9
click at [21, 52] on div "Users Organizations Events & Products Events On-Demand Products Subscription Pr…" at bounding box center [574, 526] width 1148 height 1053
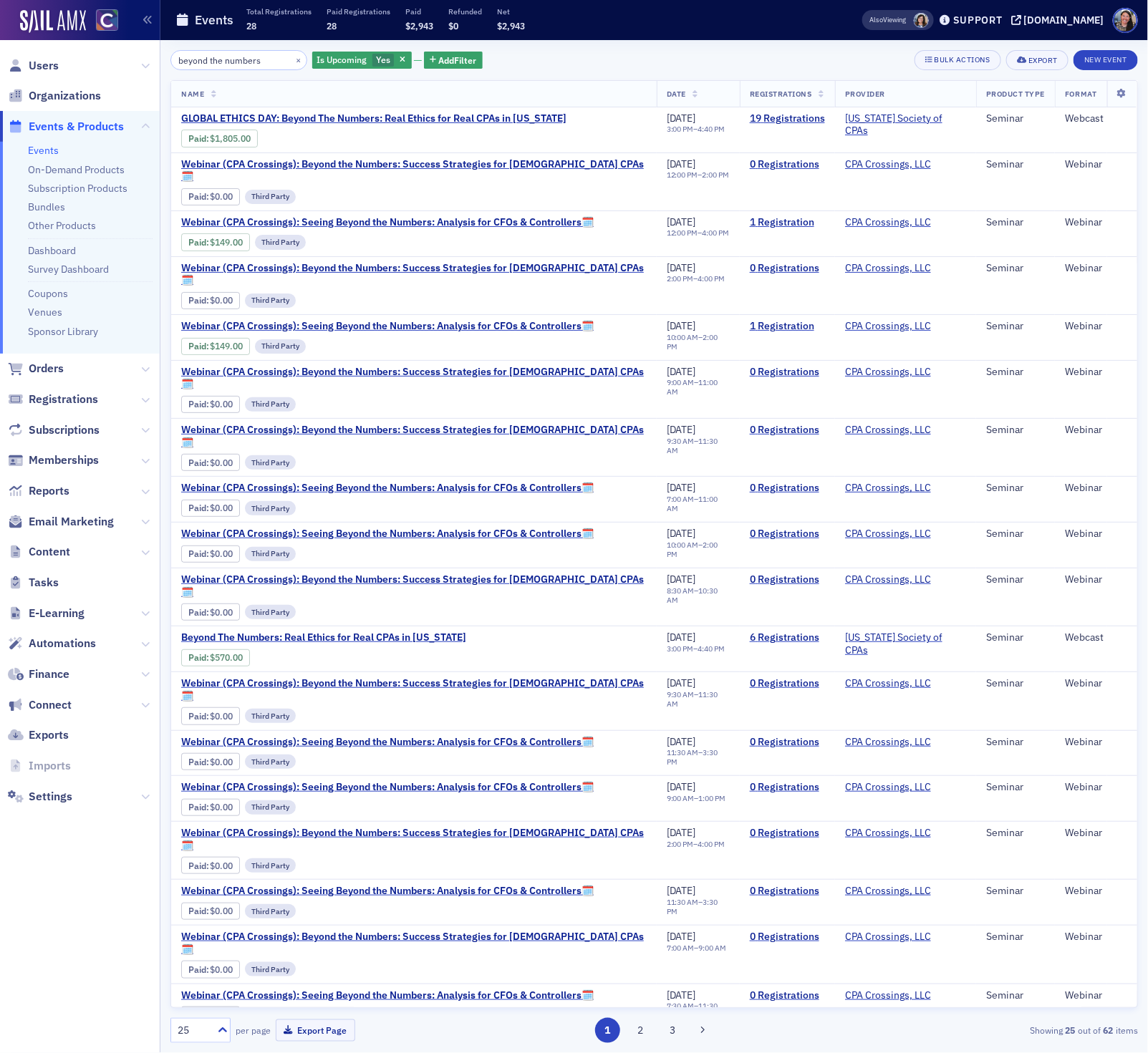
type input "beyond the numbers"
